Goal: Navigation & Orientation: Find specific page/section

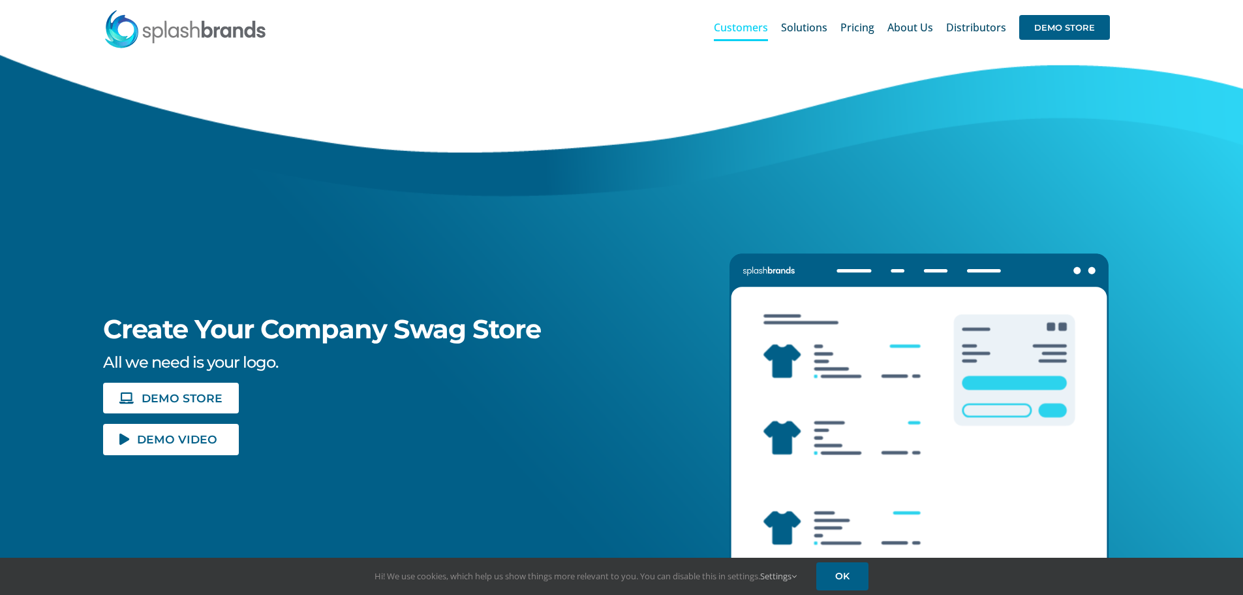
click at [750, 22] on span "Customers" at bounding box center [741, 27] width 54 height 10
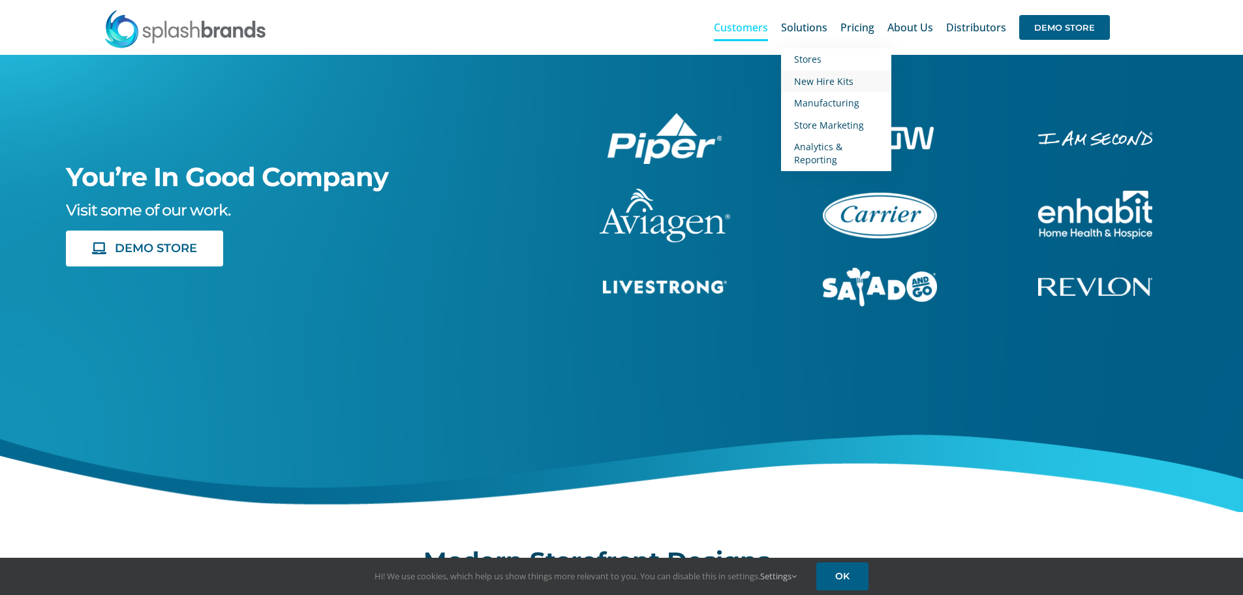
click at [796, 80] on link "New Hire Kits" at bounding box center [836, 81] width 110 height 22
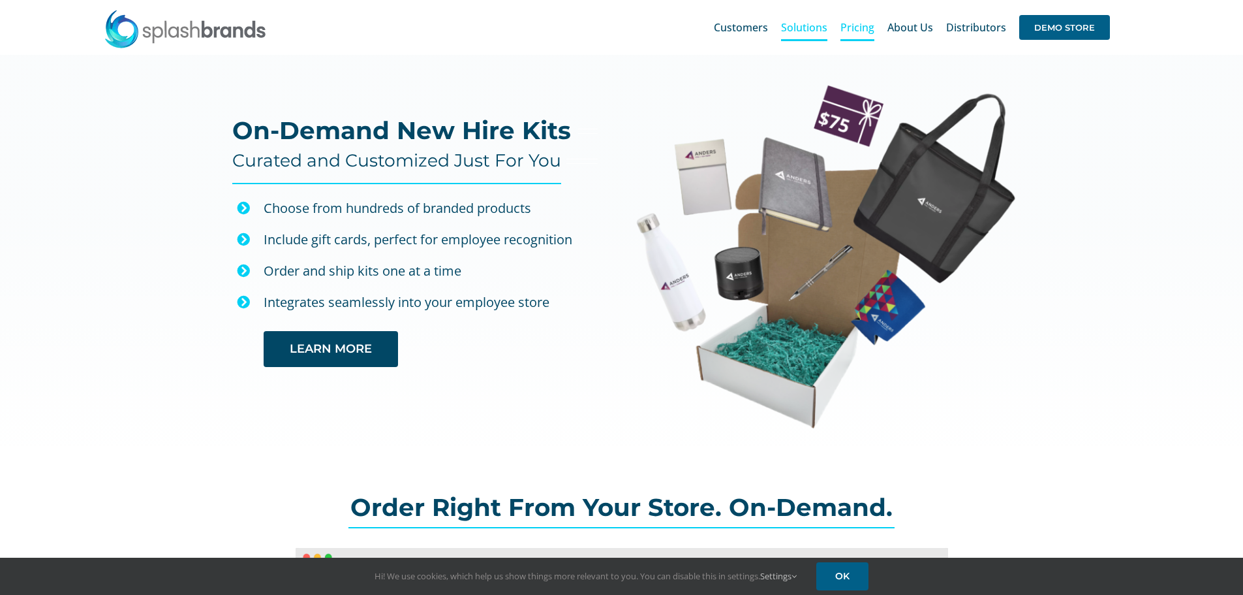
click at [859, 27] on span "Pricing" at bounding box center [858, 27] width 34 height 10
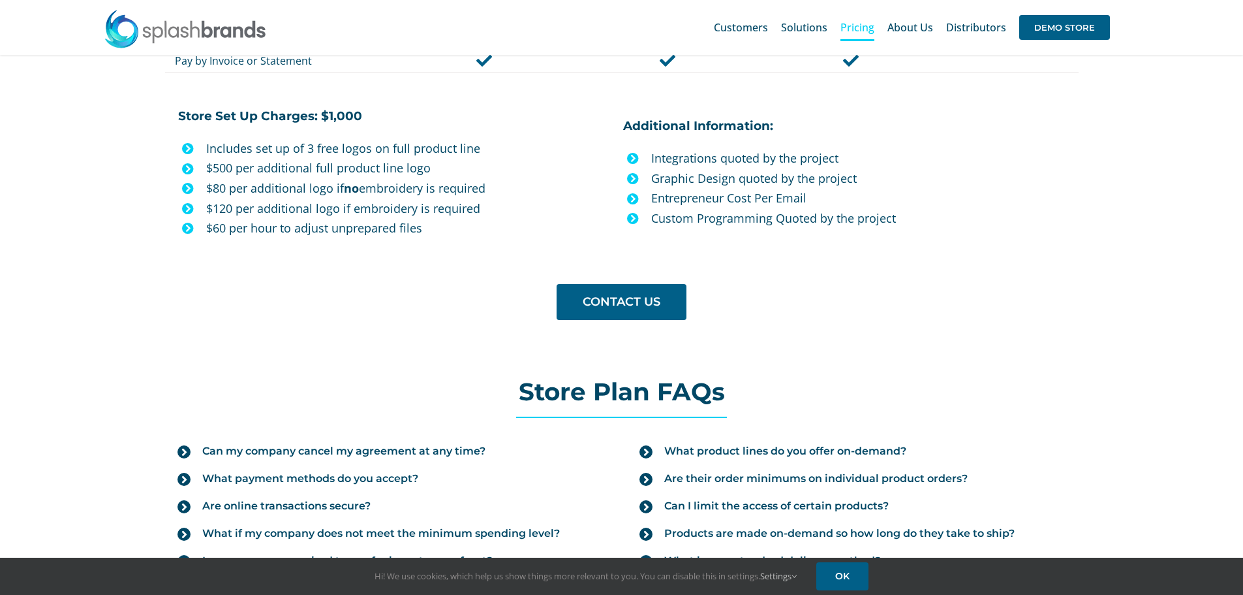
scroll to position [753, 0]
